Goal: Transaction & Acquisition: Subscribe to service/newsletter

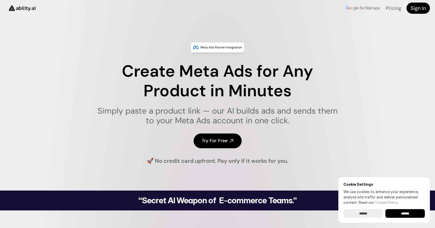
click at [406, 211] on input "******" at bounding box center [404, 213] width 39 height 9
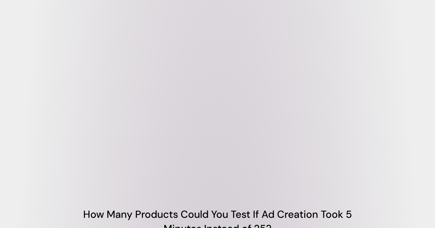
scroll to position [254, 0]
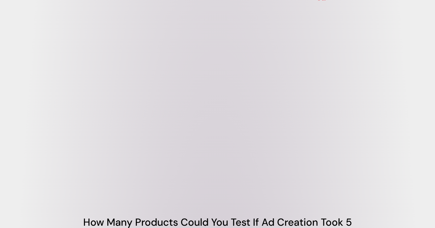
click at [104, 61] on video at bounding box center [217, 114] width 305 height 153
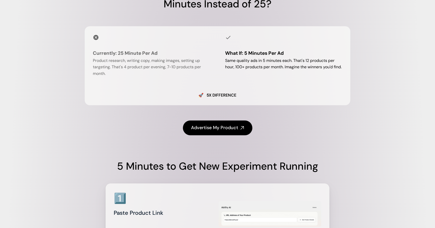
scroll to position [488, 0]
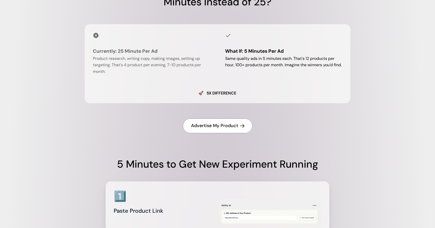
click at [218, 129] on h4 "Advertise My Product" at bounding box center [214, 125] width 47 height 6
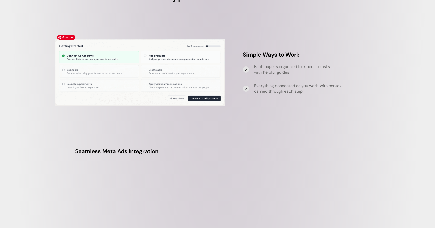
scroll to position [1663, 0]
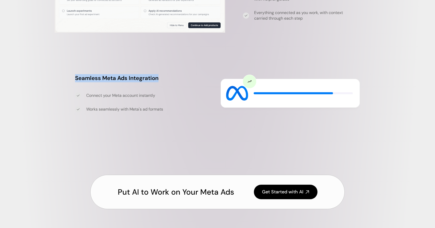
drag, startPoint x: 76, startPoint y: 96, endPoint x: 157, endPoint y: 97, distance: 81.2
click at [157, 82] on h3 "Seamless Meta Ads Integration" at bounding box center [143, 78] width 137 height 8
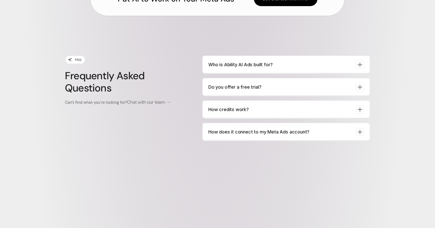
scroll to position [1857, 0]
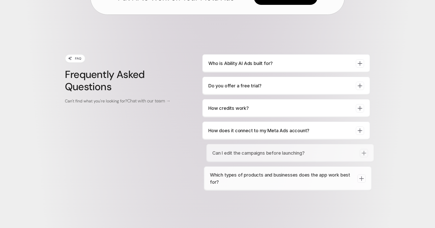
click at [221, 73] on div "Who is Ability AI Ads built for?" at bounding box center [286, 63] width 168 height 18
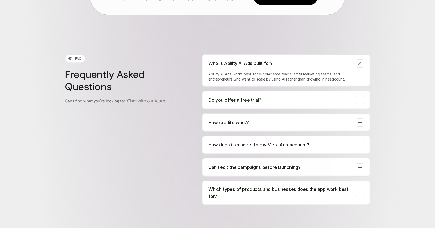
click at [221, 78] on div "Who is Ability AI Ads built for? Ability AI Ads works best for e-commerce teams…" at bounding box center [286, 70] width 168 height 33
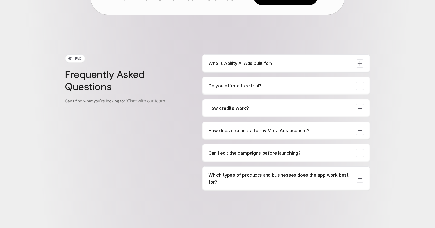
scroll to position [2026, 0]
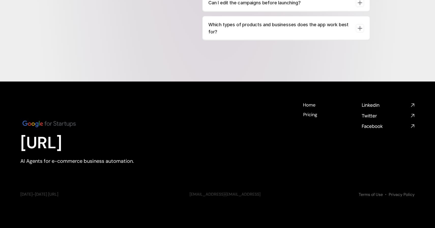
click at [309, 118] on div "Home Home Pricing Pricing Linkedin Twitter Facebook" at bounding box center [359, 115] width 112 height 27
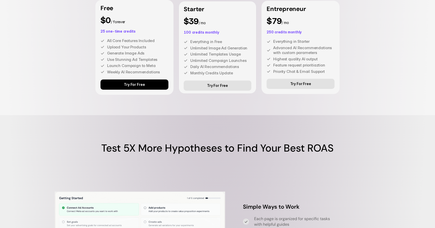
scroll to position [1402, 0]
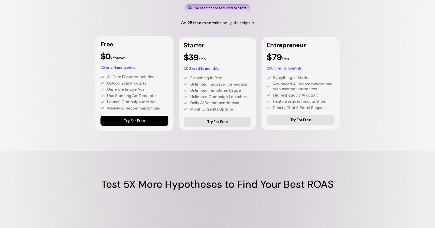
drag, startPoint x: 254, startPoint y: 42, endPoint x: 179, endPoint y: 40, distance: 75.3
click at [179, 28] on h5 "Get 25 free credits instantly after signup" at bounding box center [217, 23] width 117 height 10
